Goal: Task Accomplishment & Management: Manage account settings

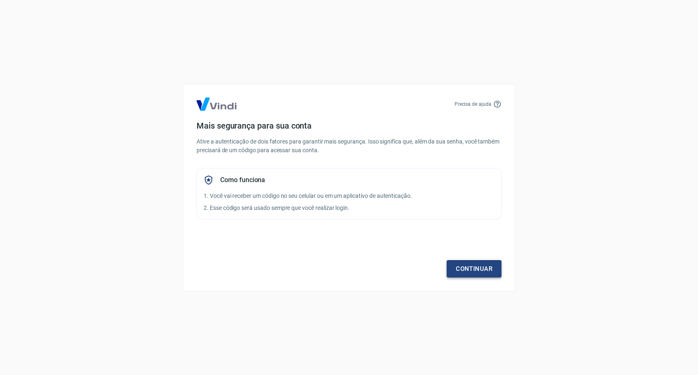
click at [455, 265] on link "Continuar" at bounding box center [473, 268] width 55 height 17
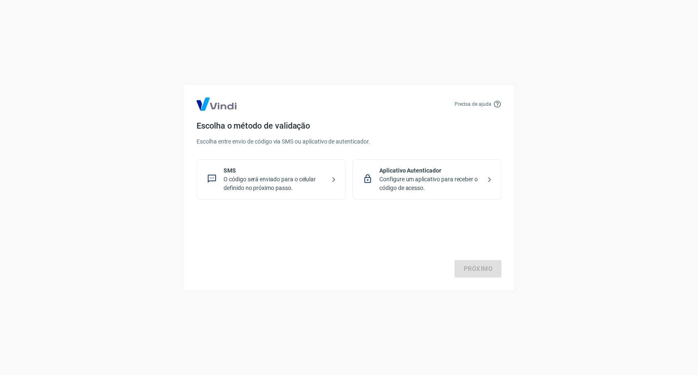
click at [455, 184] on p "Configure um aplicativo para receber o código de acesso." at bounding box center [430, 183] width 102 height 17
click at [490, 264] on link "Próximo" at bounding box center [477, 268] width 47 height 17
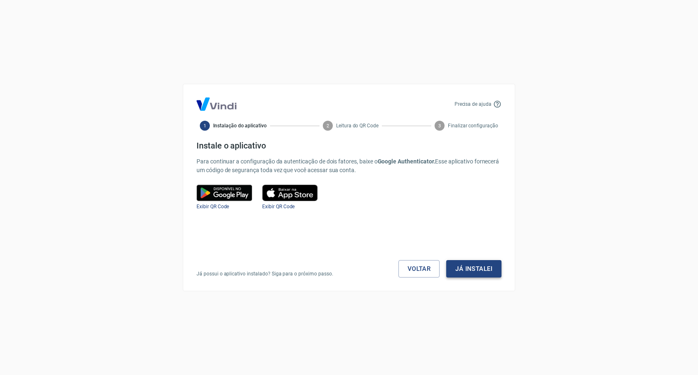
click at [482, 274] on button "Já instalei" at bounding box center [473, 268] width 55 height 17
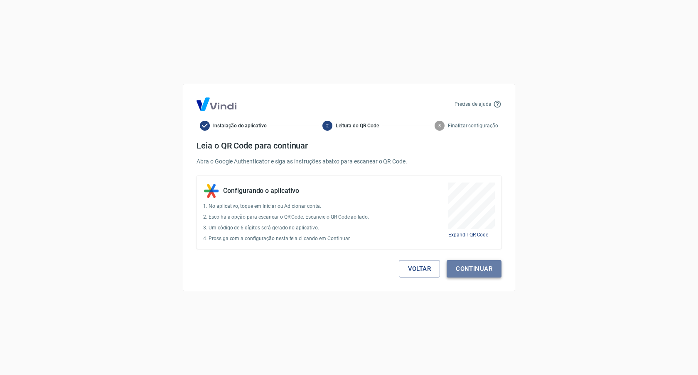
click at [486, 266] on button "Continuar" at bounding box center [473, 268] width 55 height 17
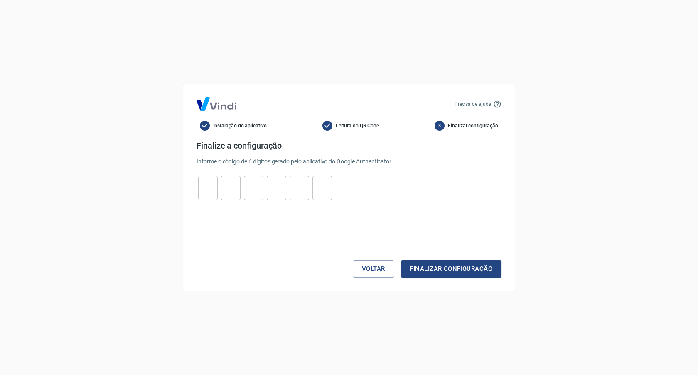
click at [201, 196] on input "tel" at bounding box center [208, 188] width 20 height 18
paste input "4"
type input "4"
type input "1"
type input "0"
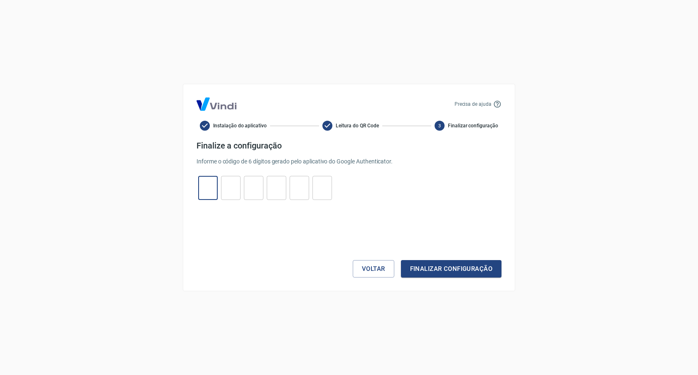
type input "3"
type input "6"
type input "8"
type input "4"
click at [401, 260] on button "Finalizar configuração" at bounding box center [451, 268] width 100 height 17
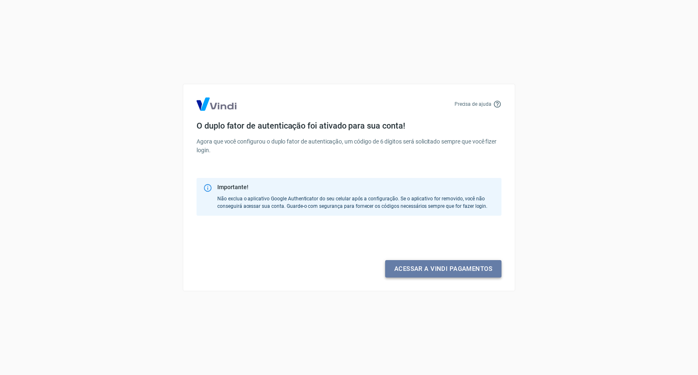
click at [456, 274] on link "Acessar a Vindi pagamentos" at bounding box center [443, 268] width 116 height 17
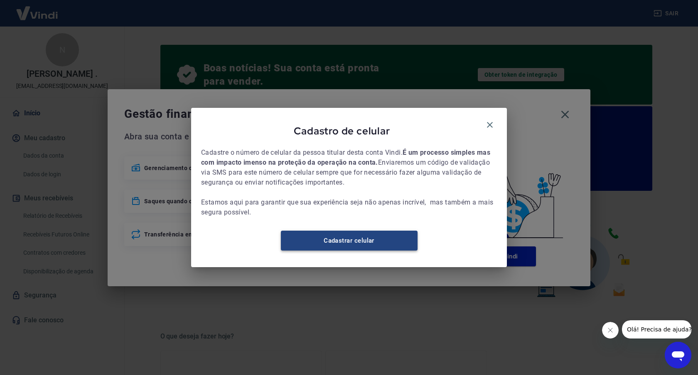
click at [371, 243] on link "Cadastrar celular" at bounding box center [349, 241] width 137 height 20
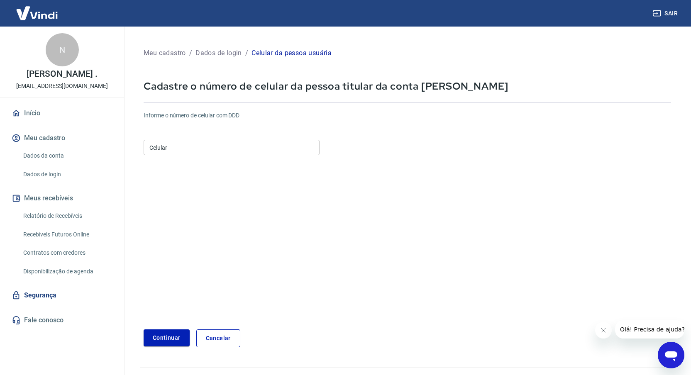
click at [201, 149] on input "Celular" at bounding box center [232, 147] width 176 height 15
type input "(0"
type input "[PHONE_NUMBER]"
click at [152, 338] on button "Continuar" at bounding box center [167, 338] width 46 height 17
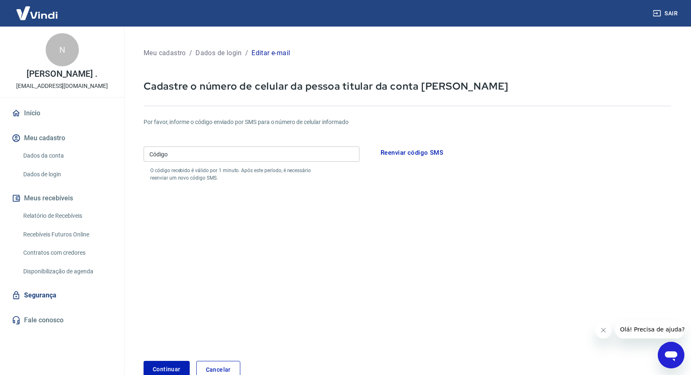
click at [205, 150] on input "Código" at bounding box center [252, 154] width 216 height 15
paste input "091257"
type input "091257"
click at [163, 369] on button "Continuar" at bounding box center [167, 369] width 46 height 17
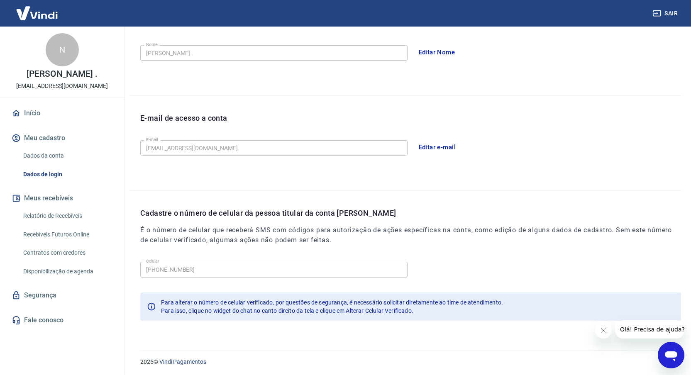
scroll to position [156, 0]
click at [61, 122] on link "Início" at bounding box center [62, 113] width 104 height 18
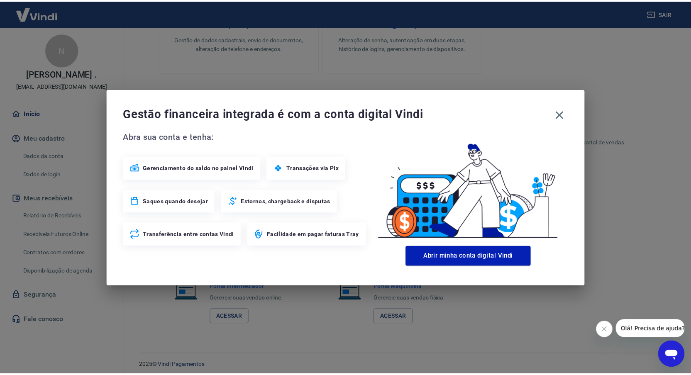
scroll to position [419, 0]
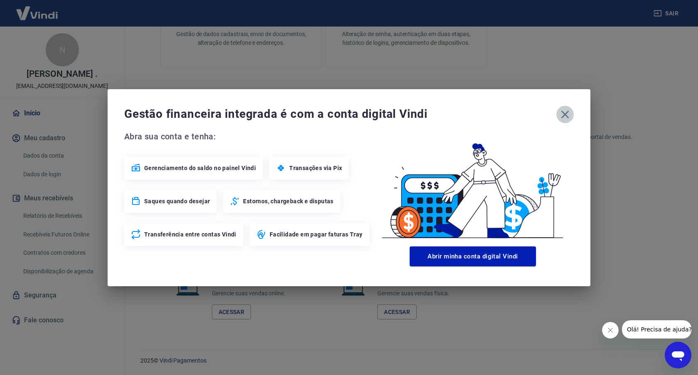
click at [560, 117] on icon "button" at bounding box center [564, 114] width 13 height 13
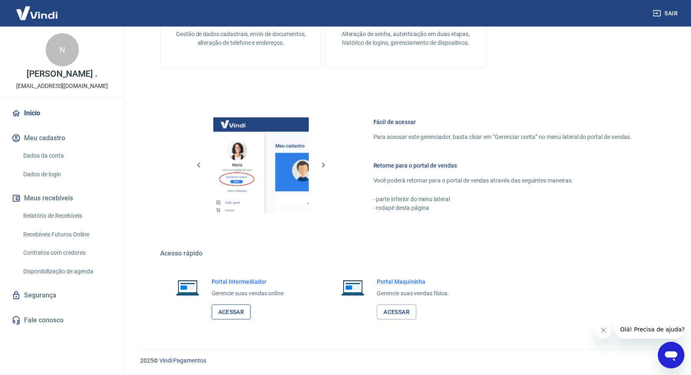
click at [242, 311] on link "Acessar" at bounding box center [231, 312] width 39 height 15
click at [77, 257] on link "Contratos com credores" at bounding box center [67, 253] width 94 height 17
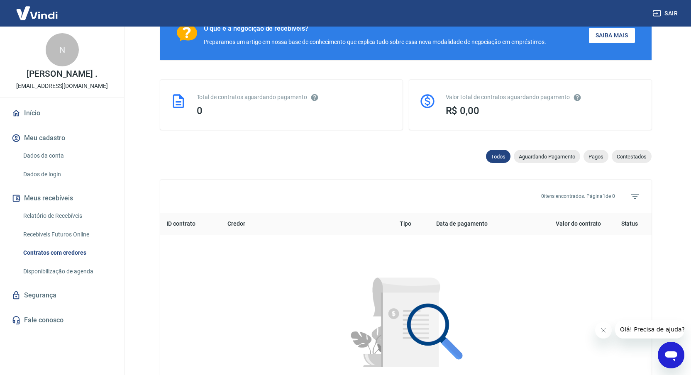
scroll to position [308, 0]
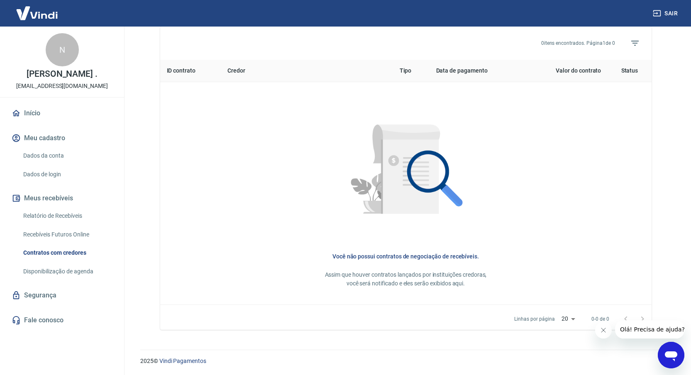
click at [75, 280] on link "Disponibilização de agenda" at bounding box center [67, 271] width 94 height 17
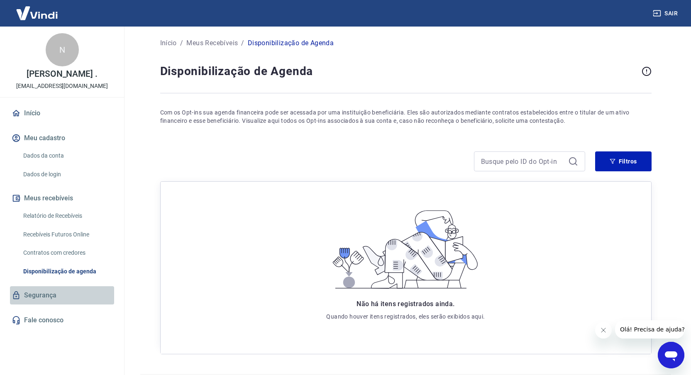
click at [56, 305] on link "Segurança" at bounding box center [62, 296] width 104 height 18
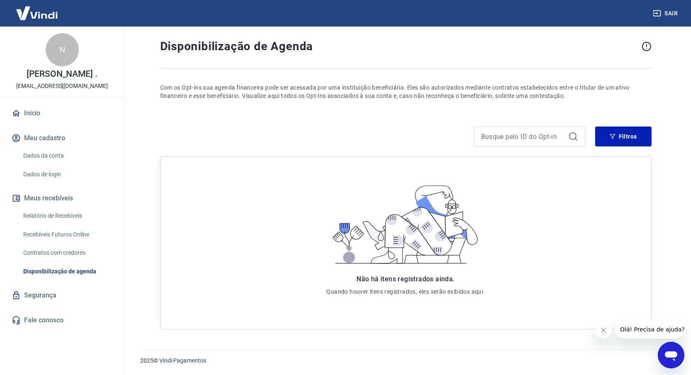
click at [678, 349] on icon "Abrir janela de mensagens" at bounding box center [671, 355] width 15 height 15
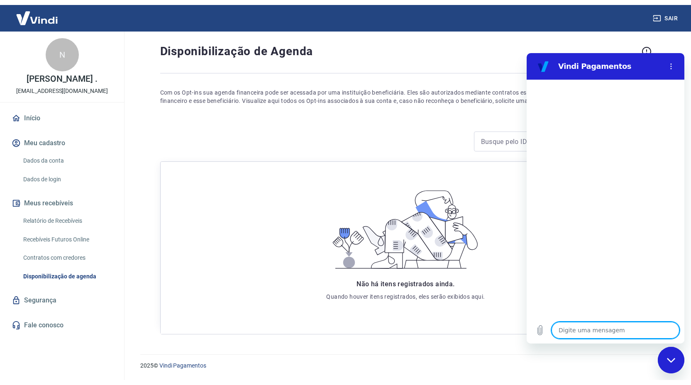
scroll to position [15, 0]
